Goal: Navigation & Orientation: Find specific page/section

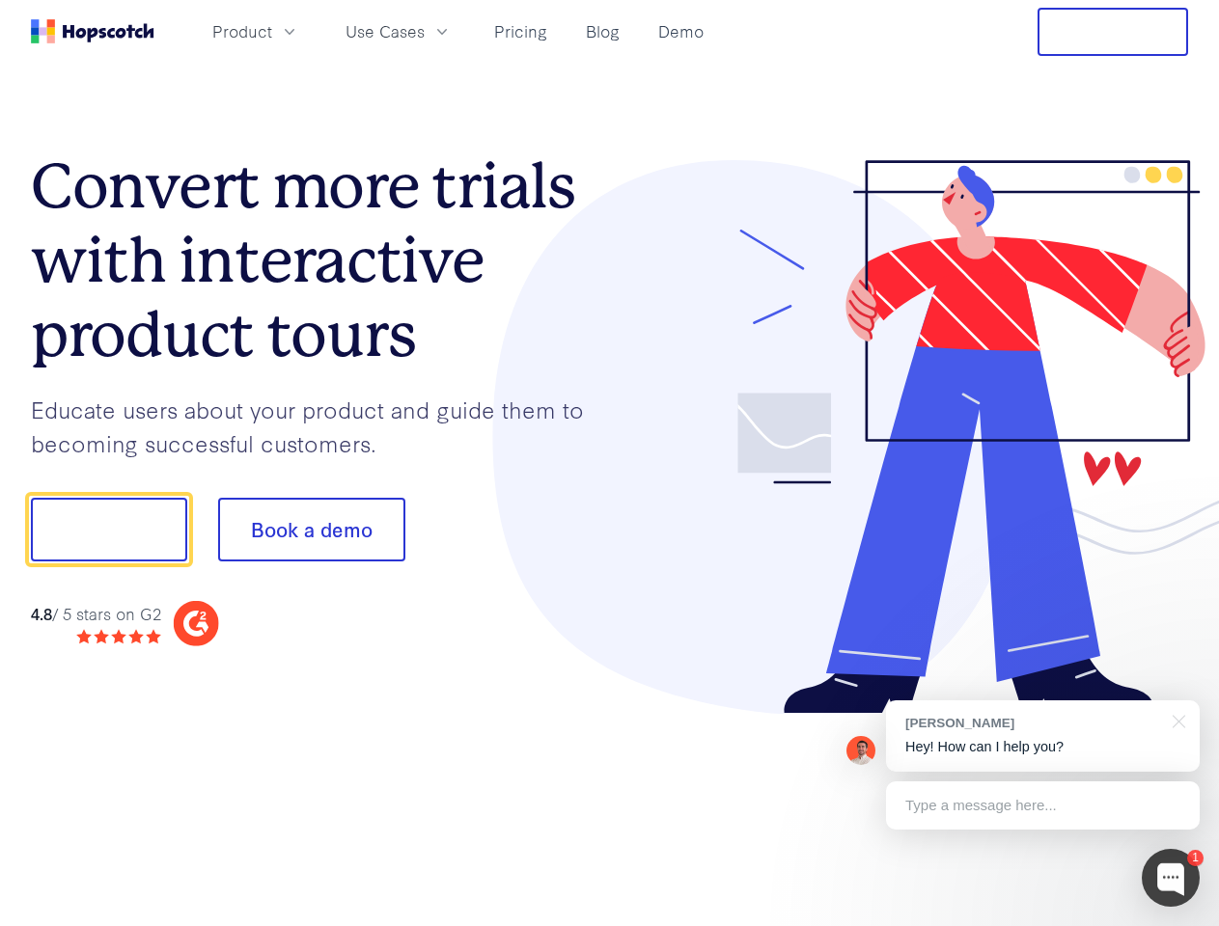
click at [610, 463] on div at bounding box center [899, 437] width 579 height 555
click at [272, 31] on span "Product" at bounding box center [242, 31] width 60 height 24
click at [425, 31] on span "Use Cases" at bounding box center [384, 31] width 79 height 24
click at [1112, 32] on button "Free Trial" at bounding box center [1112, 32] width 151 height 48
click at [108, 530] on button "Show me!" at bounding box center [109, 530] width 156 height 64
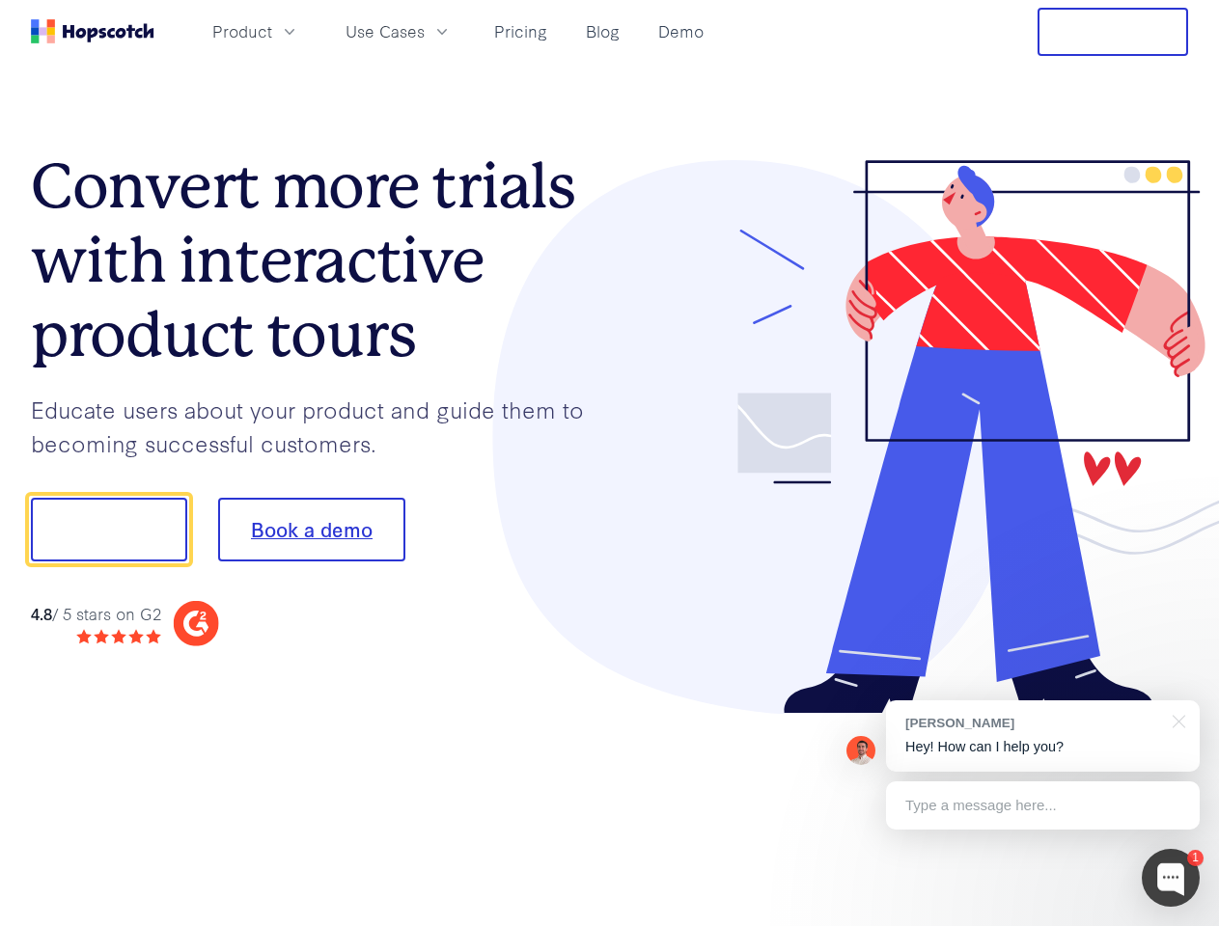
click at [311, 530] on button "Book a demo" at bounding box center [311, 530] width 187 height 64
click at [1170, 878] on div at bounding box center [1170, 878] width 58 height 58
click at [1042, 736] on div "[PERSON_NAME] Hey! How can I help you?" at bounding box center [1043, 735] width 314 height 71
click at [1175, 720] on div at bounding box center [1018, 656] width 362 height 385
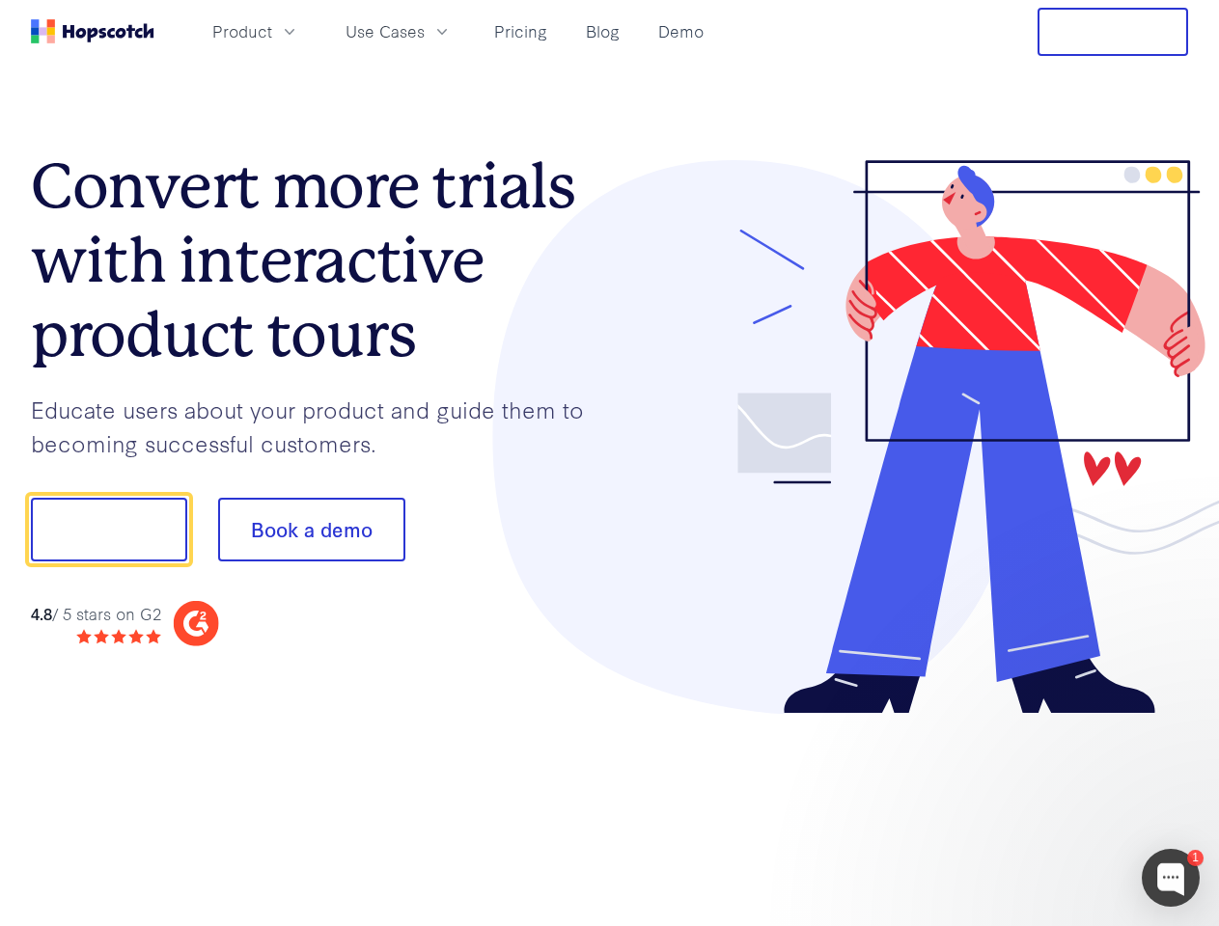
click at [1042, 806] on div at bounding box center [1018, 656] width 362 height 385
